Goal: Task Accomplishment & Management: Use online tool/utility

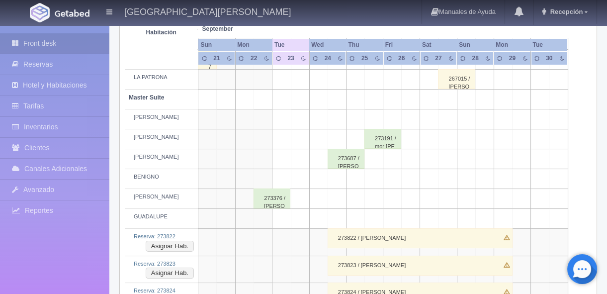
scroll to position [420, 0]
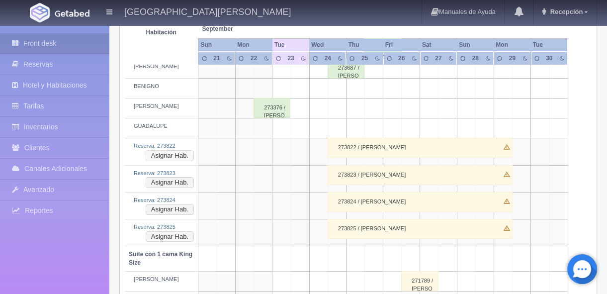
click at [178, 154] on button "Asignar Hab." at bounding box center [170, 155] width 48 height 11
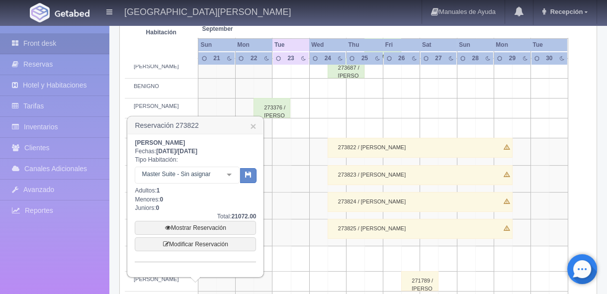
click at [231, 176] on div at bounding box center [229, 174] width 20 height 15
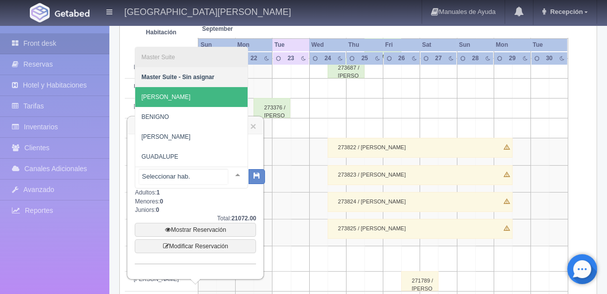
click at [195, 100] on span "[PERSON_NAME]" at bounding box center [191, 97] width 112 height 20
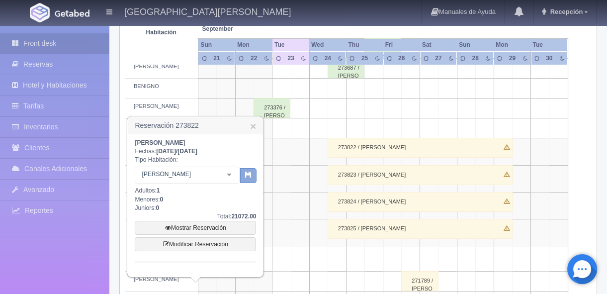
click at [247, 177] on icon "button" at bounding box center [248, 174] width 6 height 6
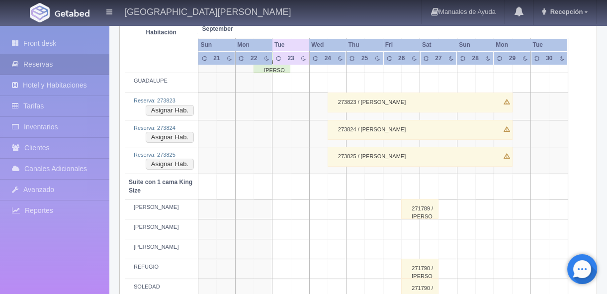
scroll to position [466, 0]
click at [159, 108] on button "Asignar Hab." at bounding box center [170, 109] width 48 height 11
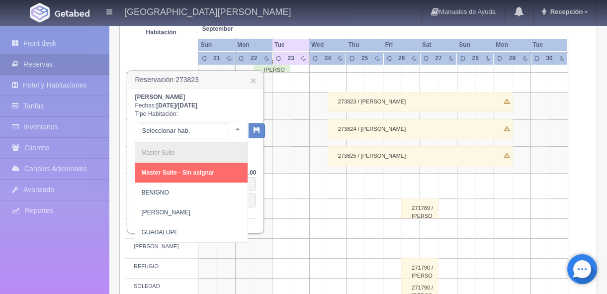
click at [228, 128] on div at bounding box center [238, 128] width 20 height 15
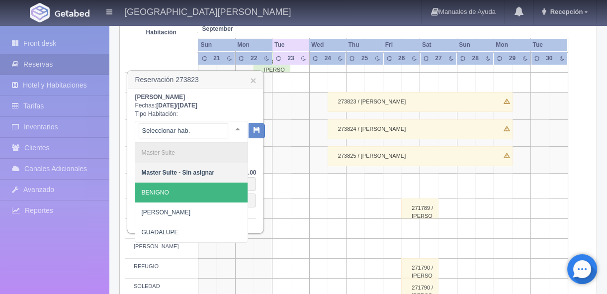
click at [170, 194] on span "BENIGNO" at bounding box center [191, 192] width 112 height 20
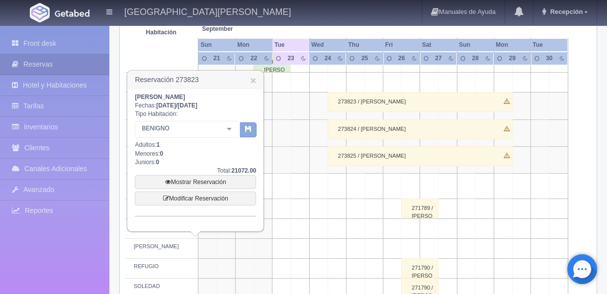
click at [244, 130] on button "button" at bounding box center [248, 129] width 16 height 15
click at [249, 130] on icon "button" at bounding box center [248, 128] width 6 height 6
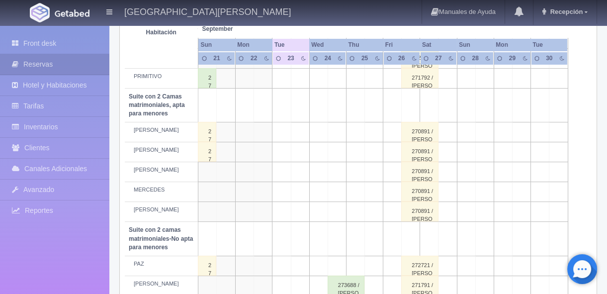
scroll to position [457, 0]
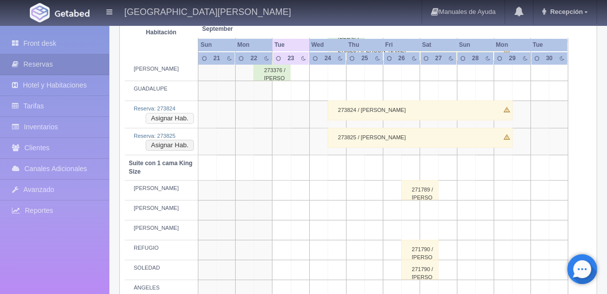
click at [178, 119] on button "Asignar Hab." at bounding box center [170, 118] width 48 height 11
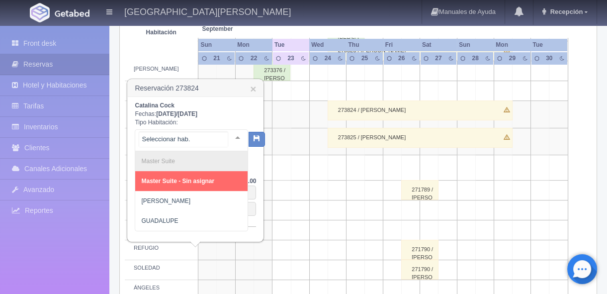
click at [228, 136] on div at bounding box center [238, 137] width 20 height 15
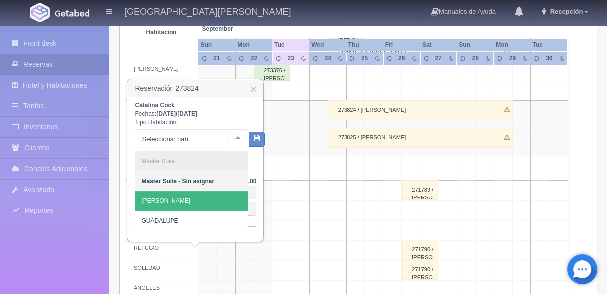
click at [170, 201] on span "JOAQUÍN" at bounding box center [191, 201] width 112 height 20
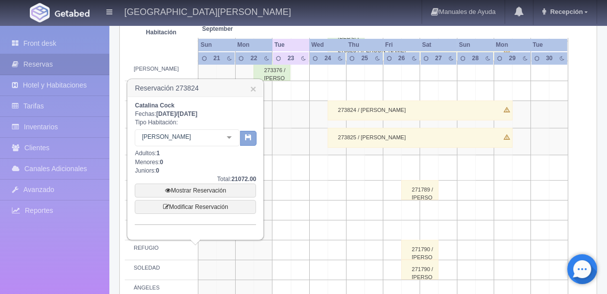
click at [251, 138] on icon "button" at bounding box center [248, 137] width 6 height 6
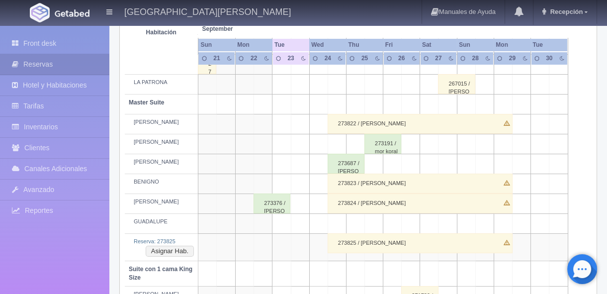
scroll to position [331, 0]
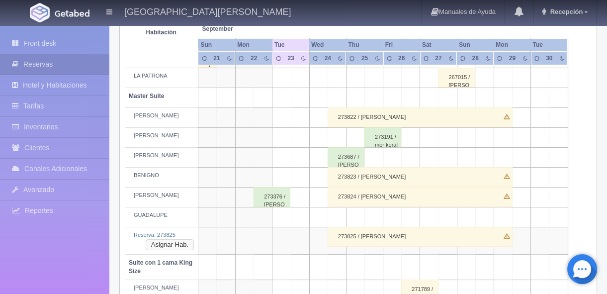
click at [174, 248] on button "Asignar Hab." at bounding box center [170, 244] width 48 height 11
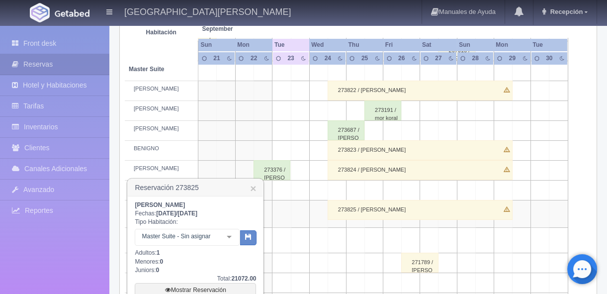
scroll to position [361, 0]
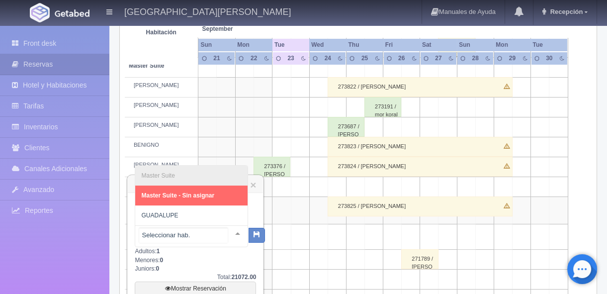
click at [228, 231] on div at bounding box center [238, 233] width 20 height 15
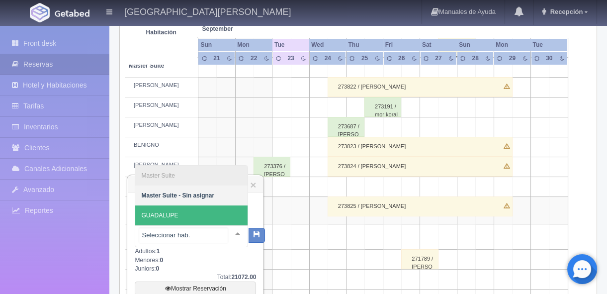
click at [208, 211] on span "GUADALUPE" at bounding box center [191, 215] width 112 height 20
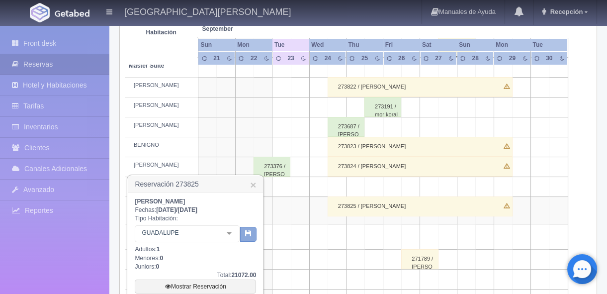
click at [253, 235] on button "button" at bounding box center [248, 234] width 16 height 15
click at [251, 235] on icon "button" at bounding box center [248, 233] width 6 height 6
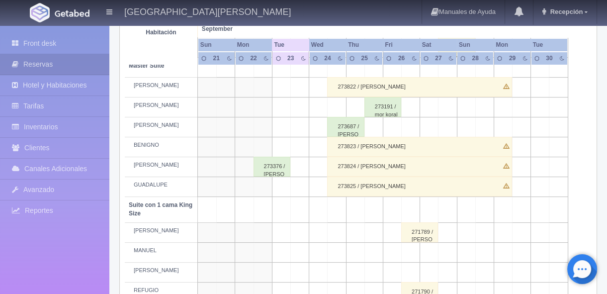
scroll to position [361, 0]
click at [359, 86] on div "273822 / [PERSON_NAME]" at bounding box center [419, 87] width 185 height 20
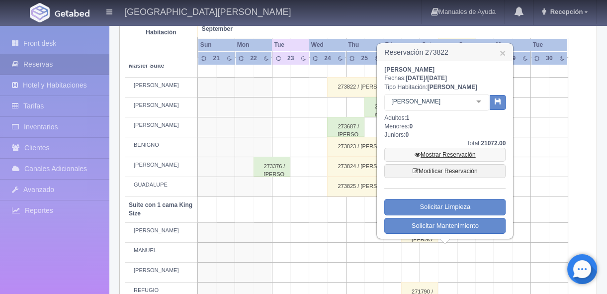
click at [442, 156] on link "Mostrar Reservación" at bounding box center [444, 155] width 121 height 14
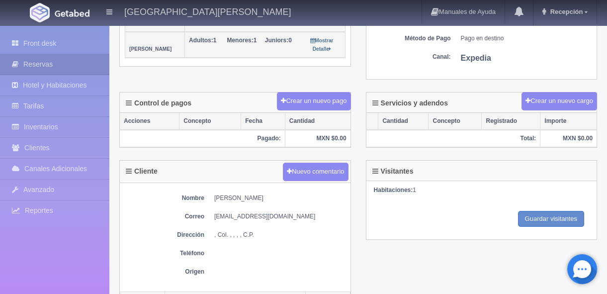
scroll to position [120, 0]
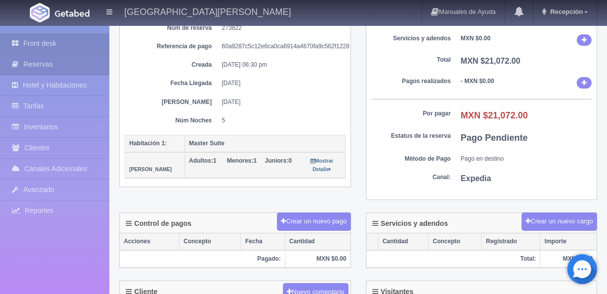
click at [52, 46] on link "Front desk" at bounding box center [54, 43] width 109 height 20
